Goal: Find specific page/section: Find specific page/section

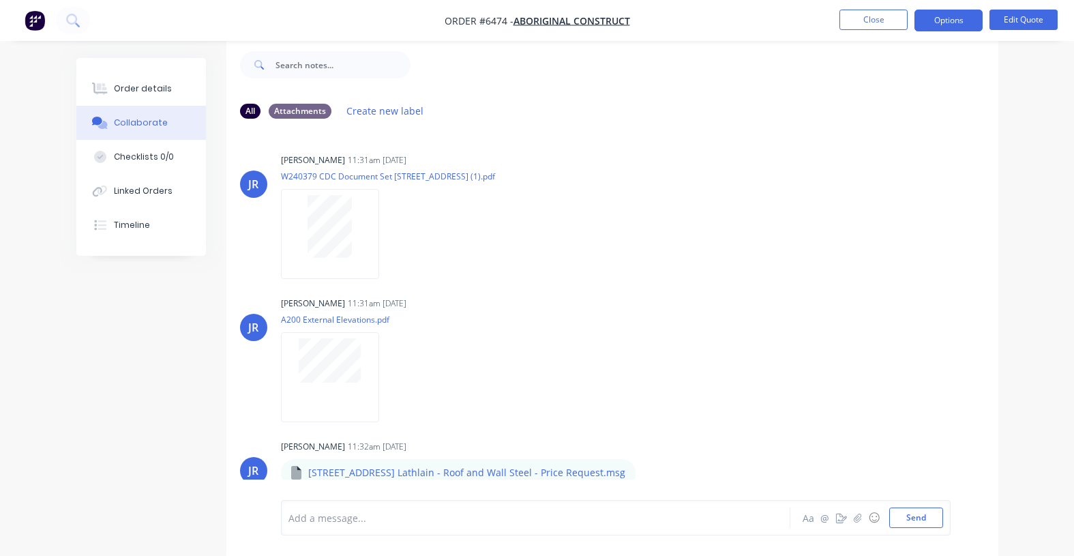
scroll to position [7, 0]
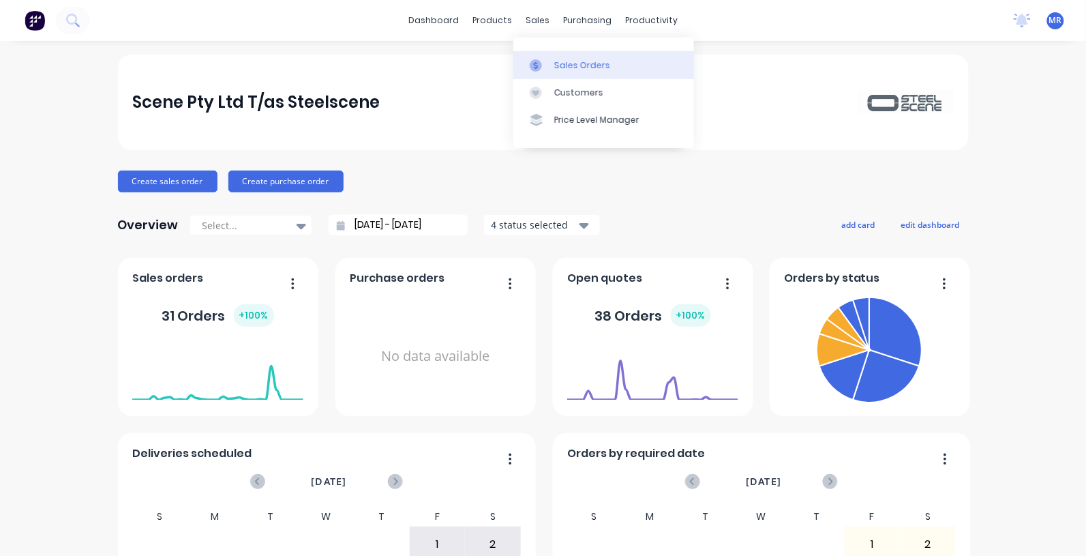
click at [568, 58] on link "Sales Orders" at bounding box center [603, 64] width 181 height 27
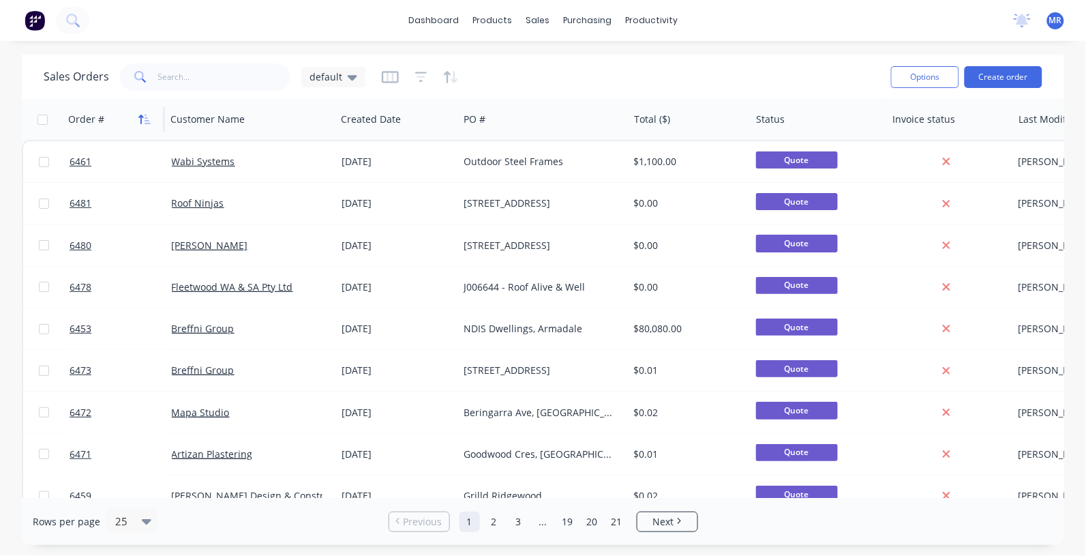
click at [140, 116] on icon "button" at bounding box center [141, 120] width 5 height 10
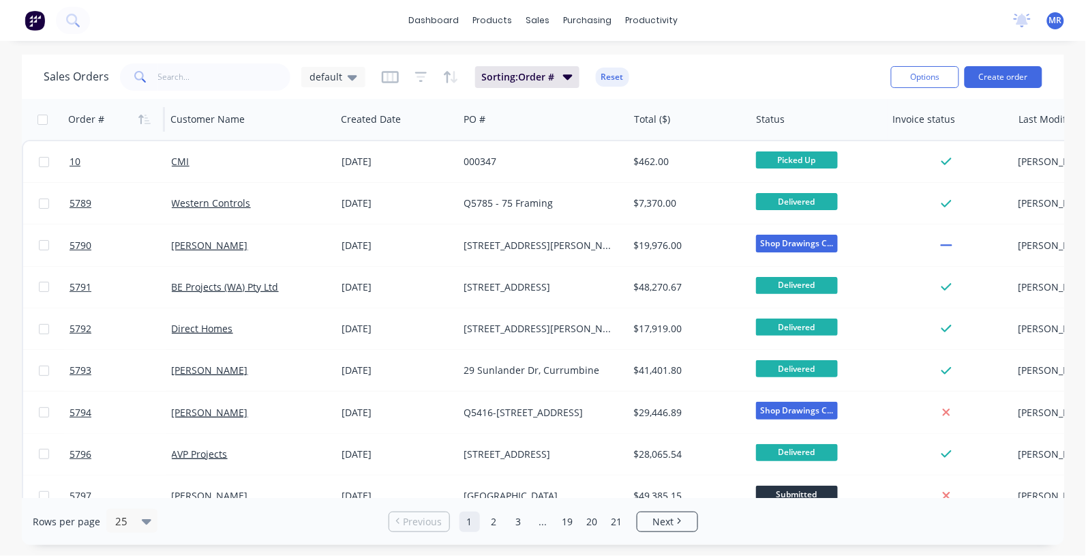
click at [140, 116] on icon "button" at bounding box center [141, 120] width 5 height 10
